Goal: Task Accomplishment & Management: Use online tool/utility

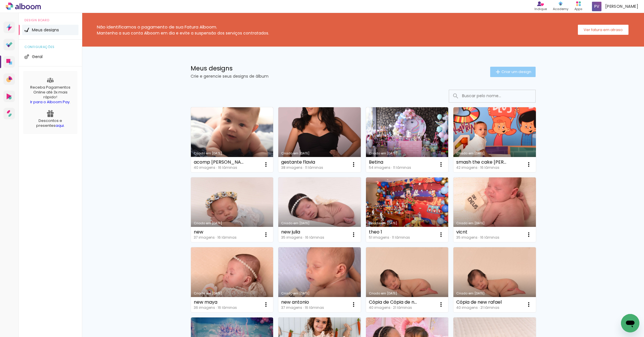
click at [516, 68] on paper-button "Criar um design" at bounding box center [512, 72] width 45 height 10
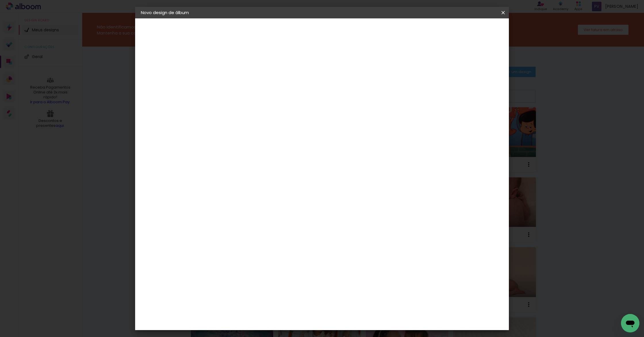
click at [235, 76] on input at bounding box center [235, 77] width 0 height 9
type input "a"
type input "new [PERSON_NAME]"
type paper-input "new [PERSON_NAME]"
click at [0, 0] on slot "Avançar" at bounding box center [0, 0] width 0 height 0
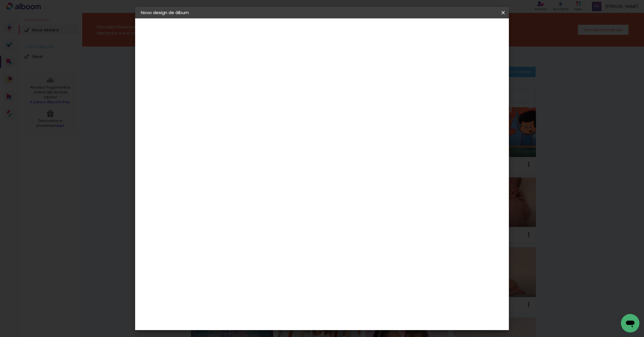
click at [256, 203] on paper-item "Alplas" at bounding box center [250, 206] width 62 height 13
click at [0, 0] on slot "Avançar" at bounding box center [0, 0] width 0 height 0
click at [274, 262] on span "20 × 20" at bounding box center [260, 269] width 27 height 15
click at [337, 37] on header "Modelo Escolha o modelo do álbum. Voltar Avançar" at bounding box center [273, 35] width 127 height 34
click at [329, 34] on paper-button "Avançar" at bounding box center [314, 31] width 28 height 10
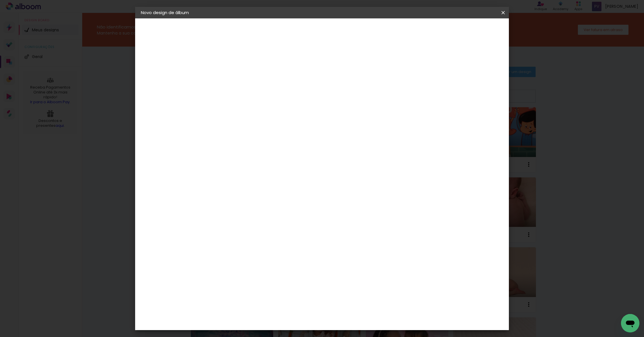
click at [469, 26] on paper-button "Iniciar design" at bounding box center [454, 31] width 38 height 10
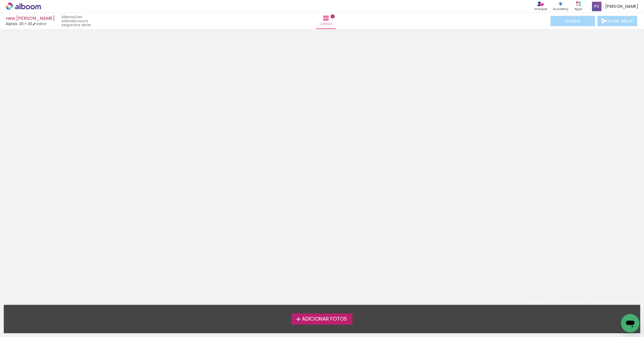
click at [304, 317] on span "Adicionar Fotos" at bounding box center [324, 319] width 45 height 5
click at [0, 0] on input "file" at bounding box center [0, 0] width 0 height 0
